Goal: Transaction & Acquisition: Purchase product/service

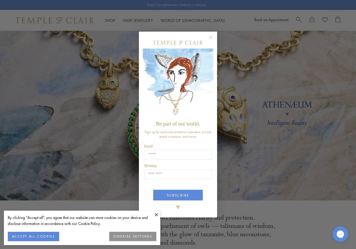
click at [25, 59] on div "Close dialog Be part of our world. Sign up for exclusive collection previews, p…" at bounding box center [178, 124] width 356 height 249
click at [212, 35] on circle "Close dialog" at bounding box center [211, 37] width 6 height 6
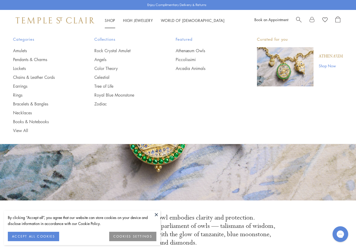
click at [110, 17] on li "Shop Shop Categories Amulets Pendants & Charms Lockets Chains & Leather Cords E…" at bounding box center [110, 20] width 10 height 7
click at [24, 60] on link "Pendants & Charms" at bounding box center [43, 60] width 61 height 6
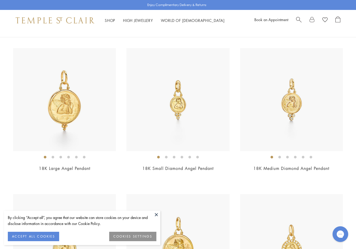
scroll to position [776, 0]
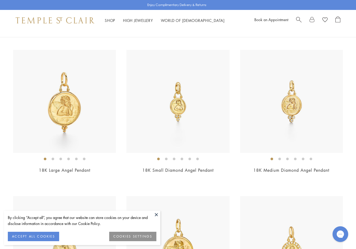
click at [188, 111] on img at bounding box center [178, 101] width 103 height 103
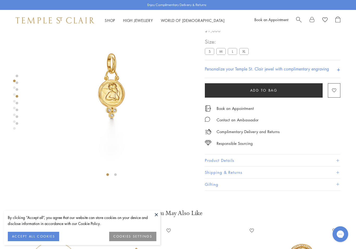
click at [238, 162] on button "Product Details" at bounding box center [273, 161] width 136 height 12
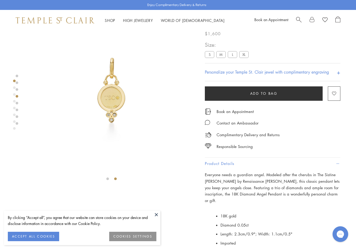
scroll to position [26, 0]
click at [278, 74] on h4 "Personalize your Temple St. Clair jewel with complimentary engraving" at bounding box center [267, 72] width 124 height 6
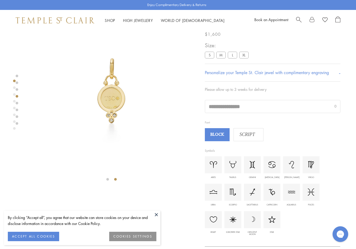
click at [250, 134] on span "SCRIPT" at bounding box center [247, 135] width 27 height 8
click at [252, 131] on span "SCRIPT" at bounding box center [247, 135] width 26 height 8
click at [229, 105] on input "text" at bounding box center [272, 106] width 135 height 13
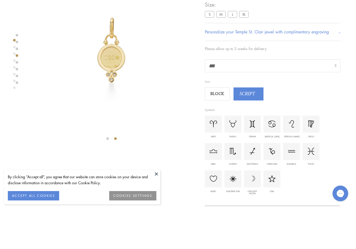
click at [223, 131] on span "BLOCK" at bounding box center [217, 135] width 23 height 8
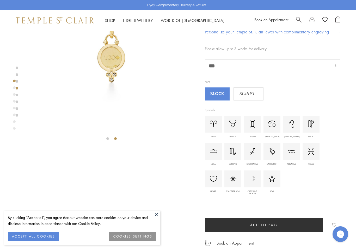
click at [250, 91] on span "SCRIPT" at bounding box center [247, 94] width 27 height 8
click at [220, 93] on span "BLOCK" at bounding box center [217, 94] width 23 height 8
click at [230, 62] on input "***" at bounding box center [272, 65] width 135 height 13
click at [226, 62] on input "***" at bounding box center [272, 65] width 135 height 13
click at [227, 65] on input "***" at bounding box center [272, 65] width 135 height 13
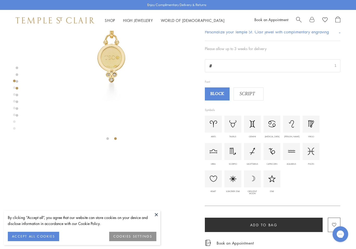
click at [220, 92] on span "BLOCK" at bounding box center [217, 94] width 23 height 8
click at [251, 94] on span "SCRIPT" at bounding box center [247, 94] width 27 height 8
click at [222, 65] on input "*" at bounding box center [272, 65] width 135 height 13
type input "*****"
click at [216, 95] on span "BLOCK" at bounding box center [217, 94] width 23 height 8
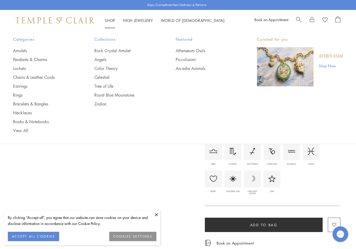
click at [52, 74] on link "Chains & Leather Cords" at bounding box center [43, 77] width 61 height 6
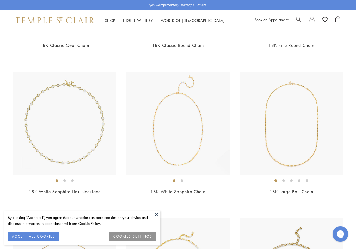
scroll to position [464, 0]
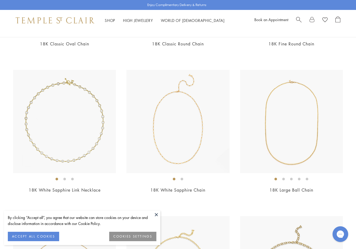
click at [157, 218] on button at bounding box center [157, 215] width 8 height 8
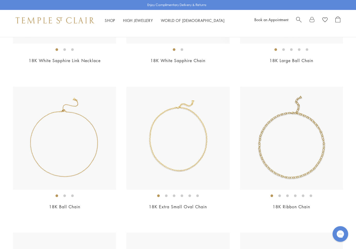
scroll to position [594, 0]
click at [193, 148] on img at bounding box center [178, 138] width 103 height 103
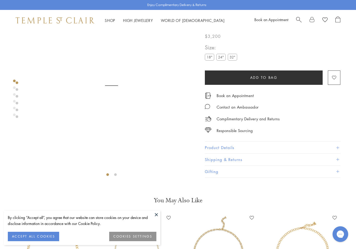
scroll to position [31, 0]
click at [224, 60] on label "24"" at bounding box center [221, 57] width 9 height 7
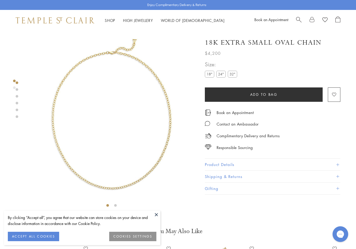
click at [240, 162] on button "Product Details" at bounding box center [273, 165] width 136 height 12
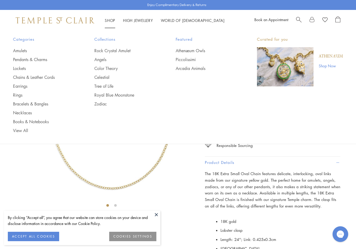
click at [23, 61] on link "Pendants & Charms" at bounding box center [43, 60] width 61 height 6
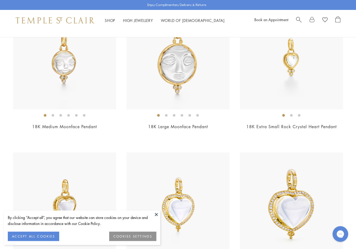
scroll to position [1258, 0]
click at [300, 70] on img at bounding box center [291, 58] width 103 height 103
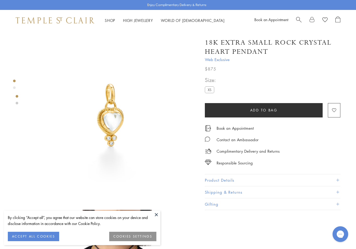
click at [252, 178] on button "Product Details" at bounding box center [273, 180] width 136 height 12
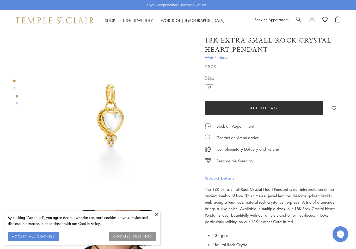
click at [108, 17] on div "Shop Shop Categories Amulets Pendants & Charms Lockets Chains & Leather Cords E…" at bounding box center [178, 20] width 356 height 21
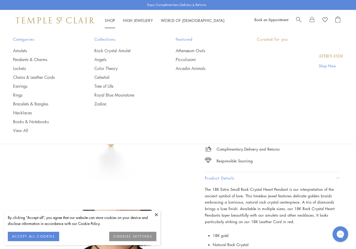
click at [109, 19] on link "Shop Shop" at bounding box center [110, 20] width 10 height 5
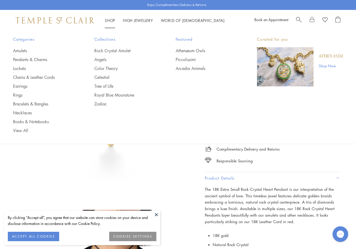
click at [21, 61] on link "Pendants & Charms" at bounding box center [43, 60] width 61 height 6
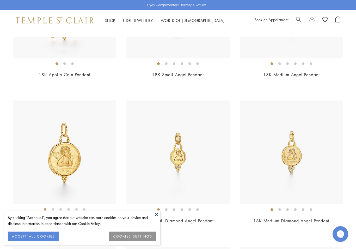
scroll to position [729, 0]
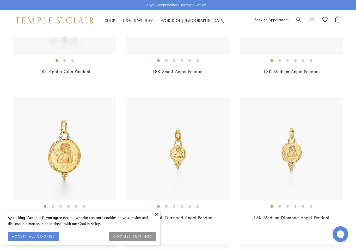
click at [201, 157] on img at bounding box center [178, 148] width 103 height 103
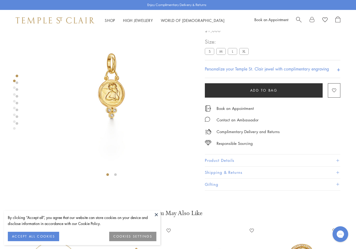
scroll to position [31, 0]
click at [248, 161] on button "Product Details" at bounding box center [273, 161] width 136 height 12
